Goal: Task Accomplishment & Management: Manage account settings

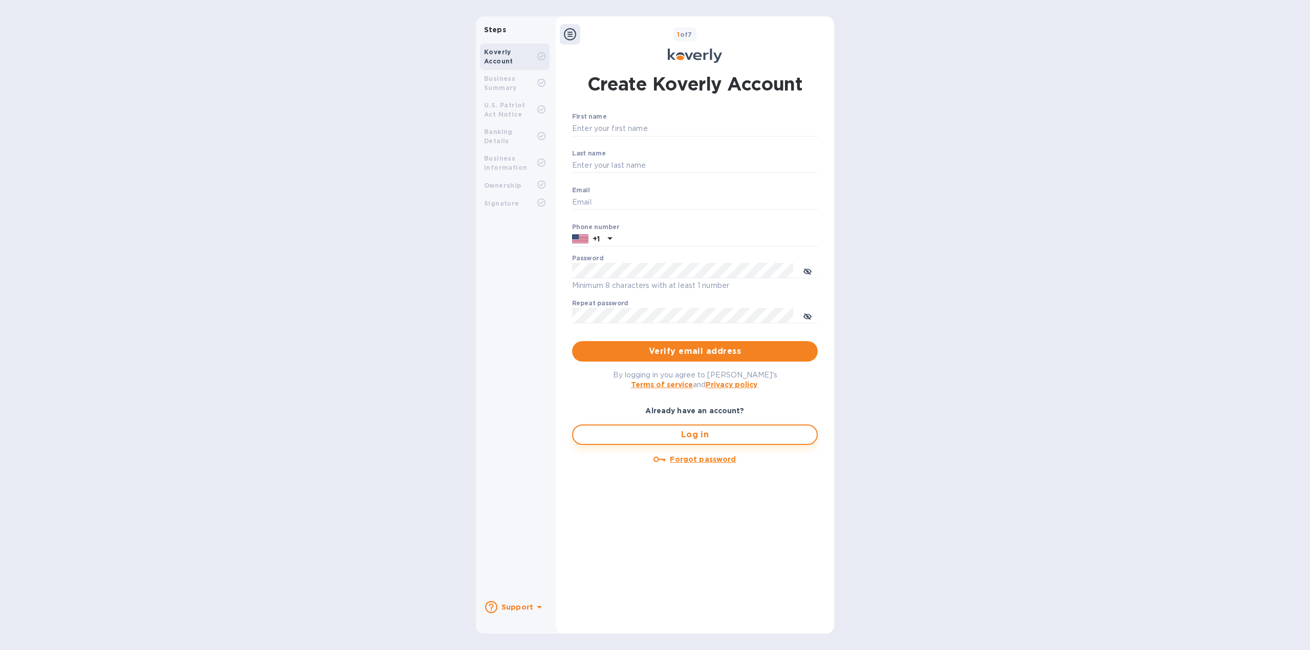
type input "SNLPGroupinc@gmail.com"
click at [646, 432] on span "Log in" at bounding box center [694, 435] width 227 height 12
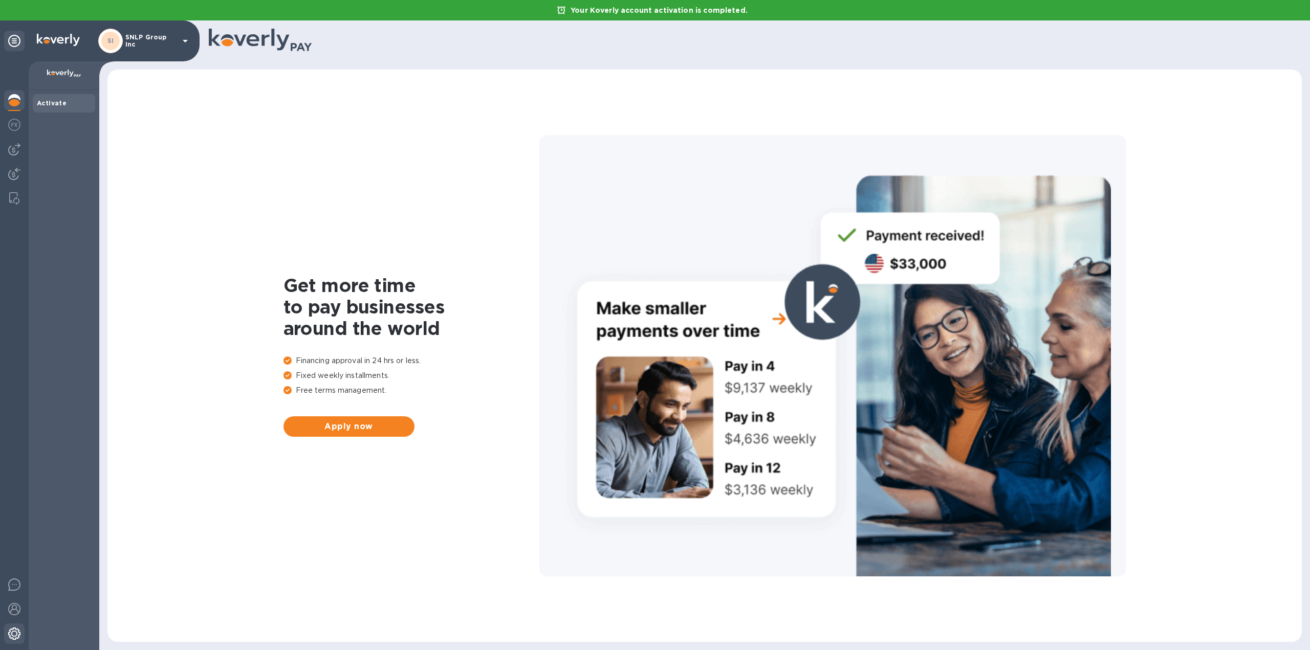
click at [14, 629] on img at bounding box center [14, 634] width 12 height 12
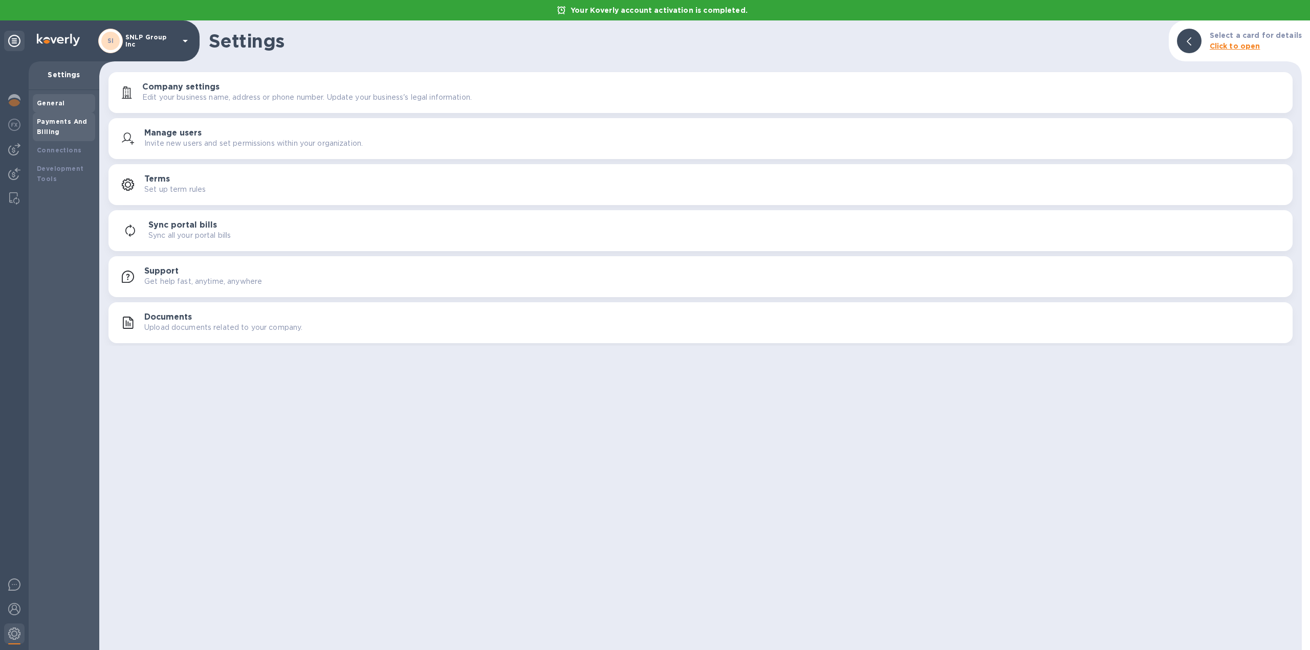
click at [41, 119] on b "Payments And Billing" at bounding box center [62, 127] width 51 height 18
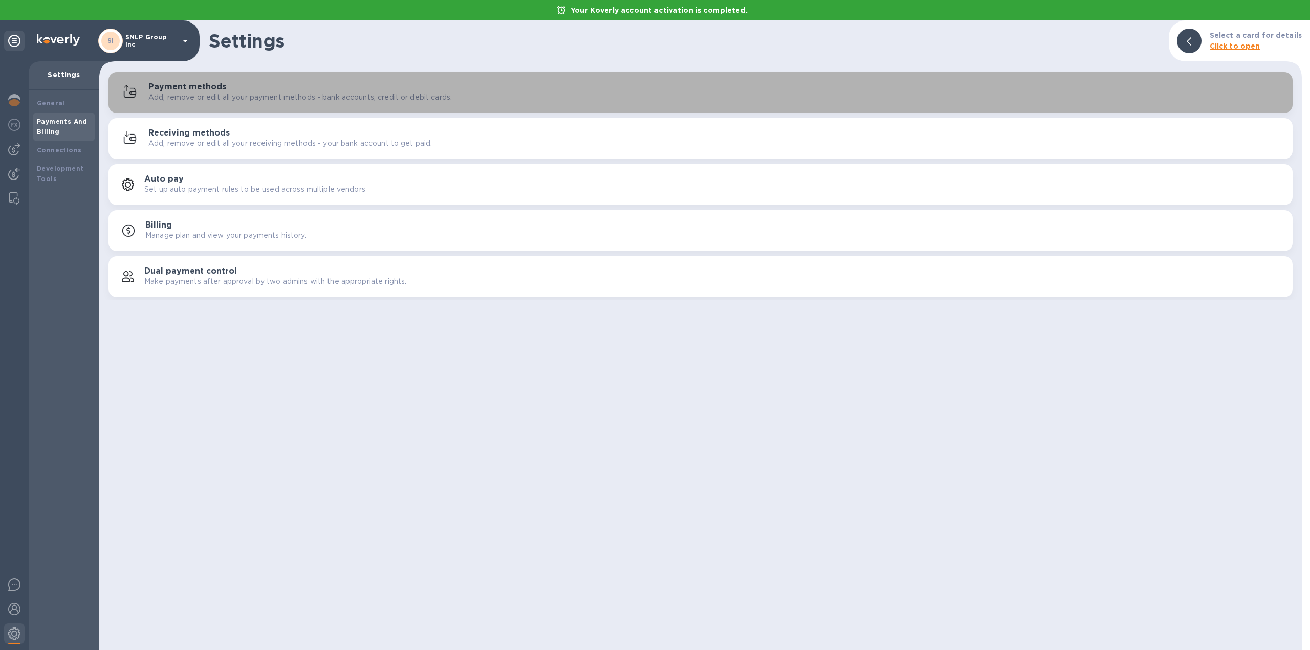
click at [210, 94] on p "Add, remove or edit all your payment methods - bank accounts, credit or debit c…" at bounding box center [299, 97] width 303 height 11
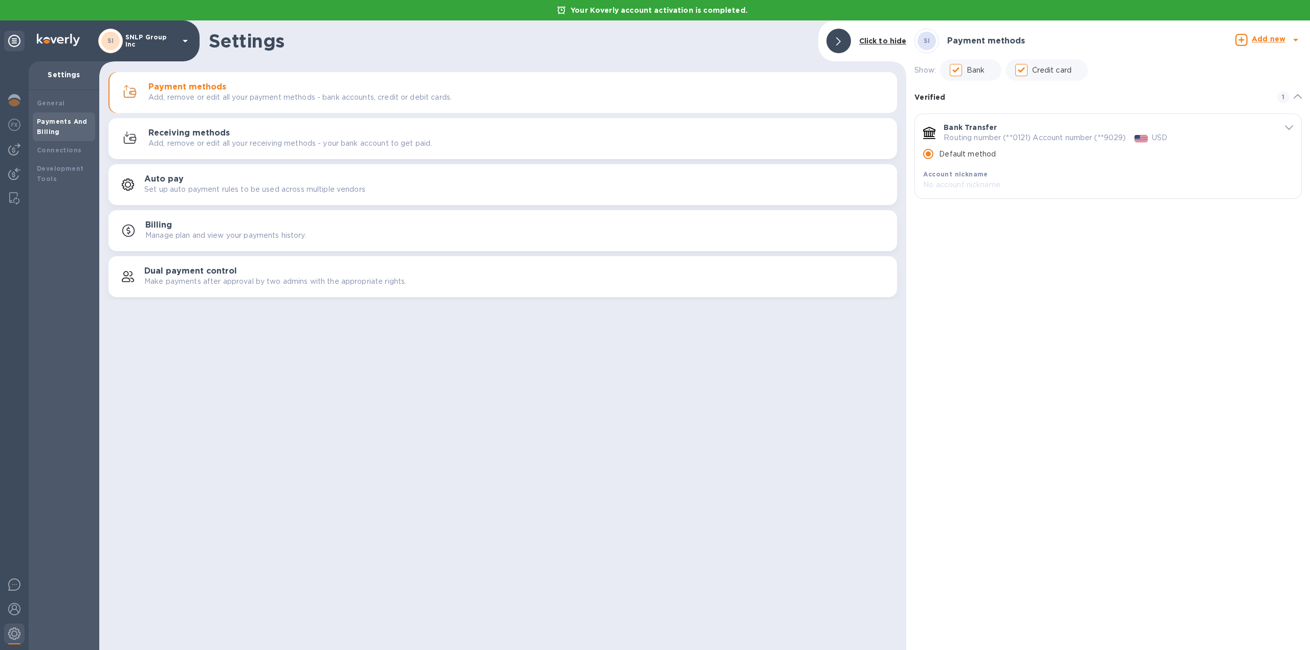
click at [1263, 46] on div "Add new" at bounding box center [1268, 41] width 38 height 18
click at [1238, 106] on b "Credit card" at bounding box center [1240, 108] width 43 height 8
